Goal: Information Seeking & Learning: Learn about a topic

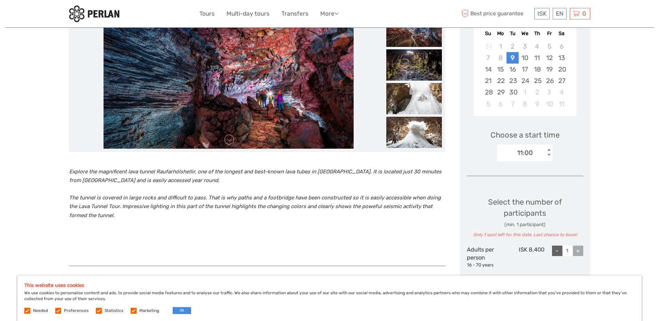
scroll to position [139, 0]
drag, startPoint x: 156, startPoint y: 171, endPoint x: 193, endPoint y: 170, distance: 36.8
click at [193, 170] on icon "Explore the magnificent lava tunnel Raufarhólshellir, one of the longest and be…" at bounding box center [255, 175] width 372 height 15
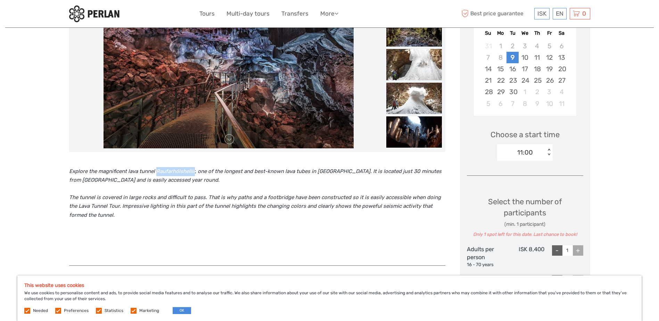
copy icon "Raufarhólshellir"
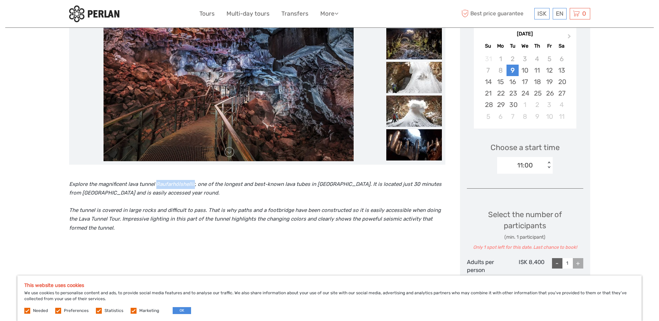
scroll to position [104, 0]
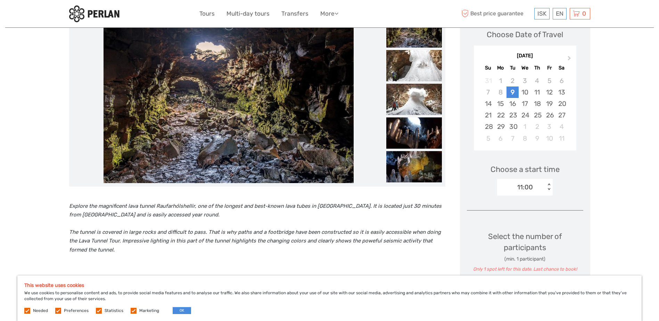
click at [347, 239] on icon "The tunnel is covered in large rocks and difficult to pass. That is why paths a…" at bounding box center [254, 241] width 371 height 24
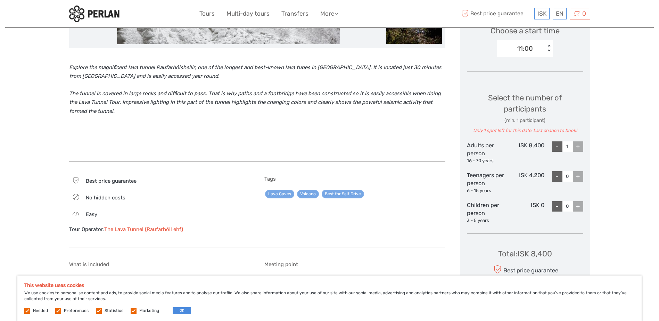
scroll to position [243, 0]
drag, startPoint x: 518, startPoint y: 145, endPoint x: 542, endPoint y: 144, distance: 24.7
click at [542, 144] on div "ISK 8,400" at bounding box center [524, 152] width 39 height 23
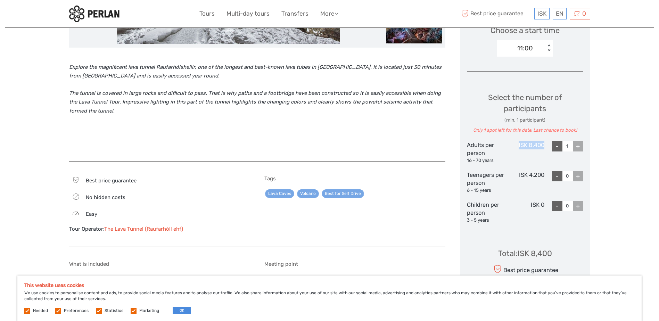
copy div "ISK 8,400"
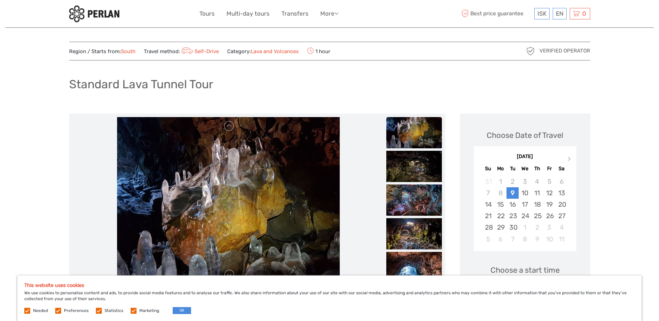
scroll to position [0, 0]
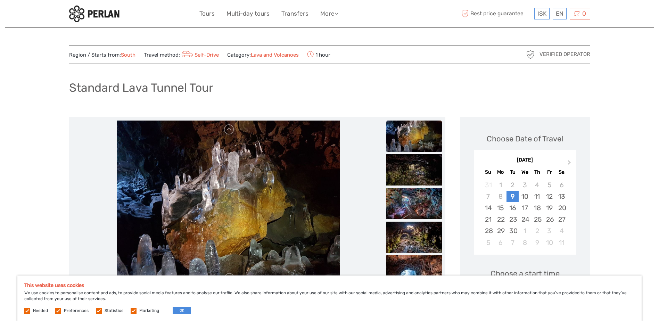
click at [103, 12] on img at bounding box center [94, 13] width 50 height 17
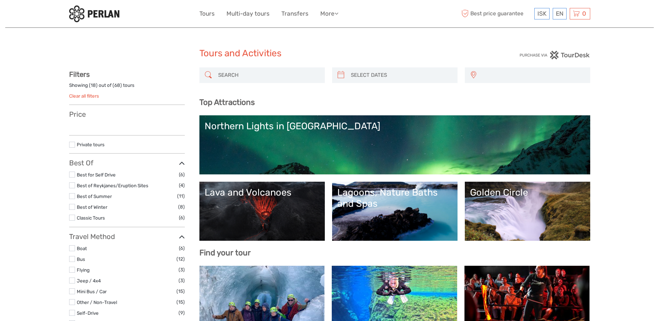
select select
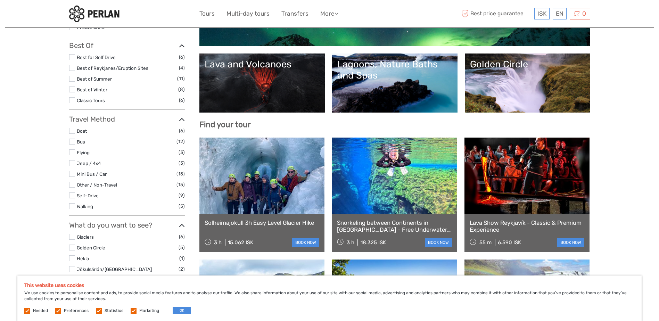
scroll to position [139, 0]
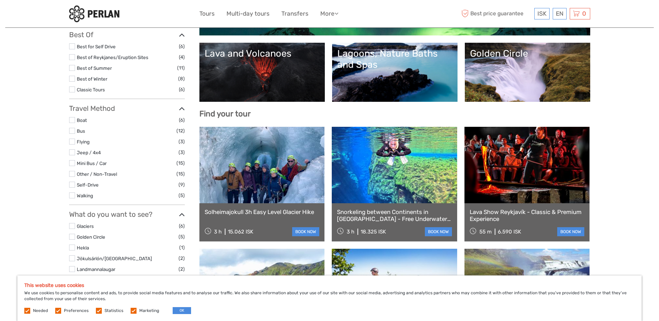
click at [268, 186] on link at bounding box center [261, 165] width 125 height 76
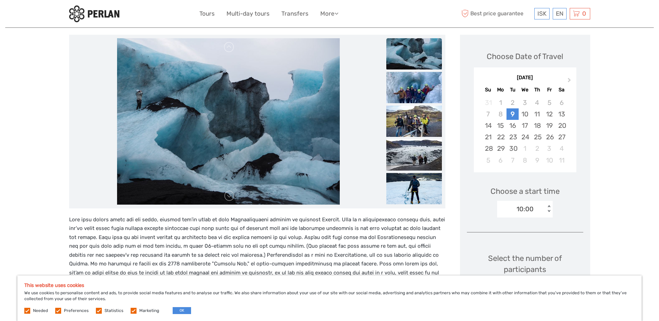
scroll to position [139, 0]
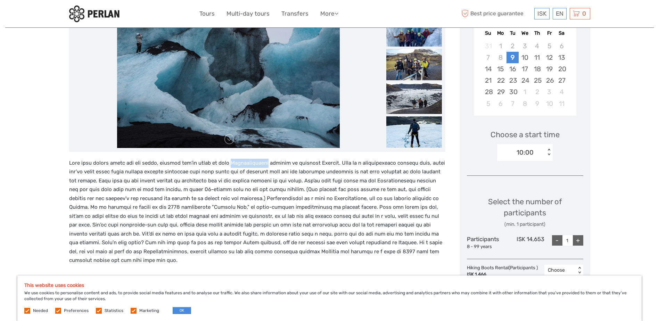
drag, startPoint x: 230, startPoint y: 162, endPoint x: 265, endPoint y: 161, distance: 35.1
click at [265, 161] on p at bounding box center [257, 212] width 376 height 106
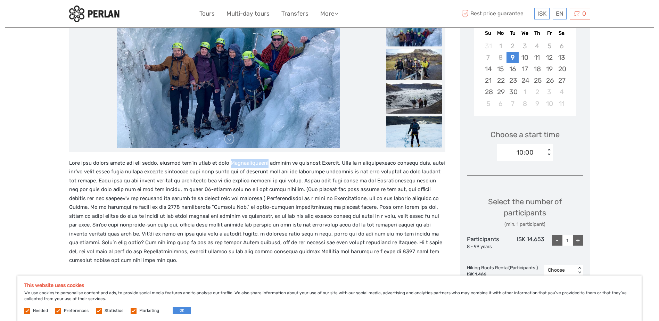
copy p "Sólheimajökull"
